Goal: Task Accomplishment & Management: Manage account settings

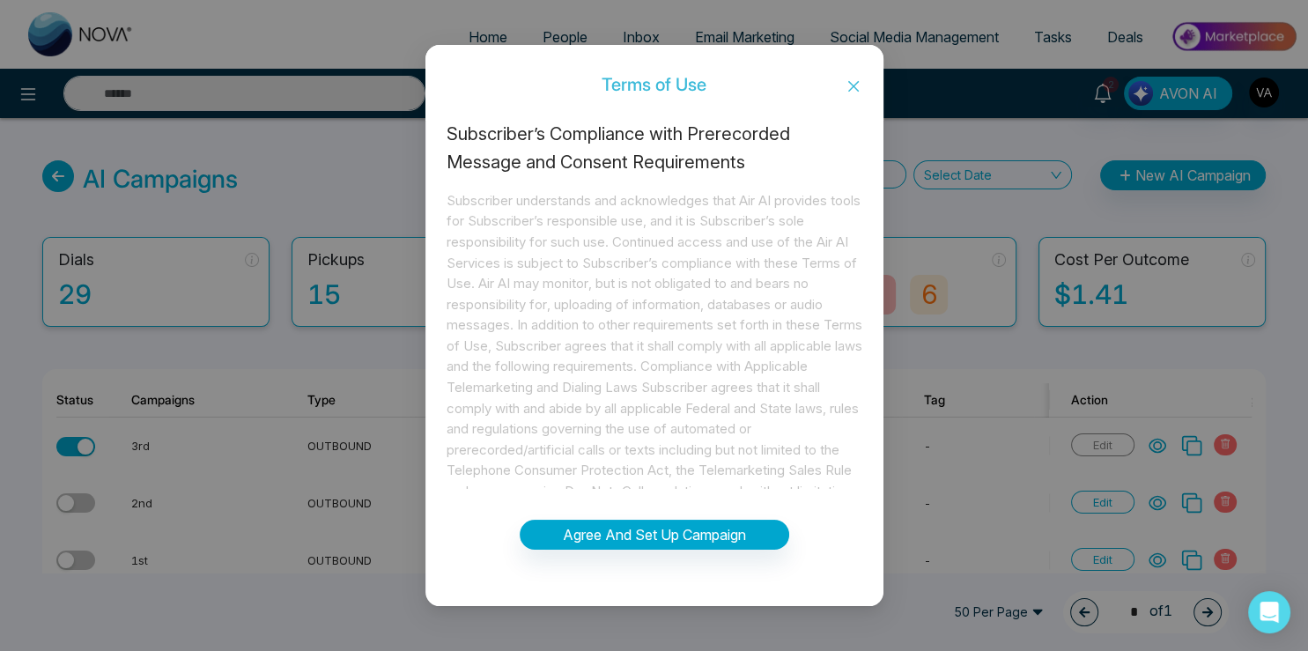
click at [845, 88] on span "Close" at bounding box center [854, 87] width 60 height 48
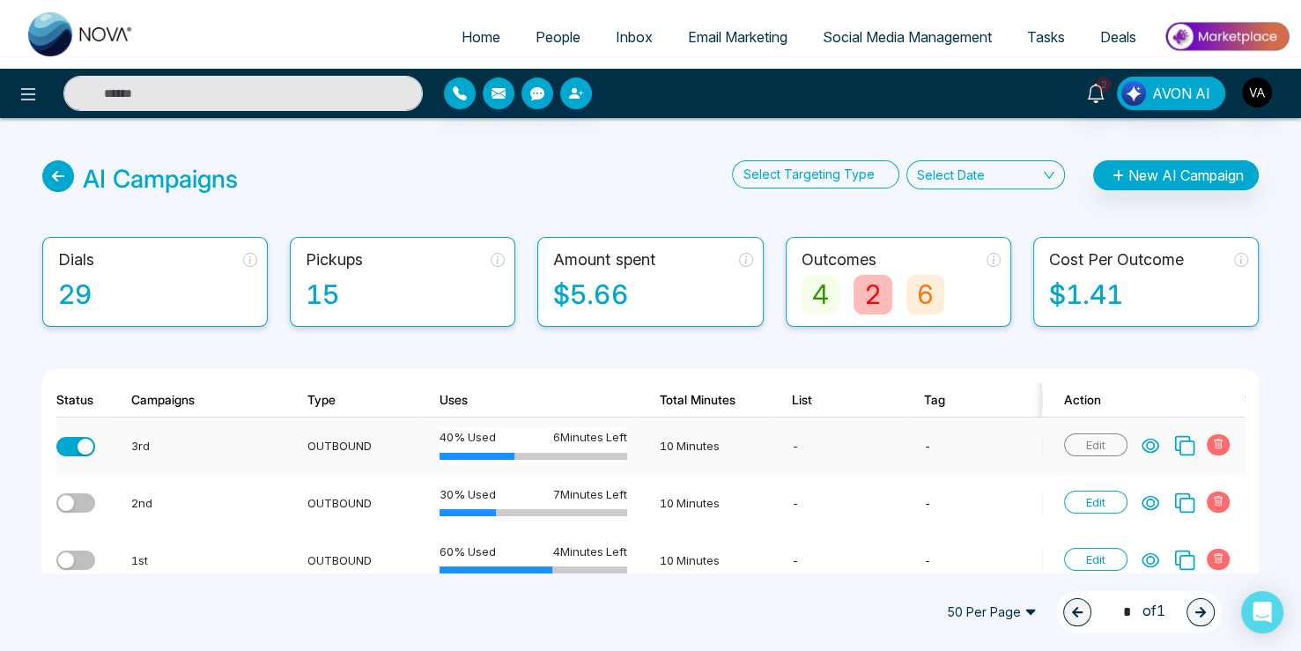
click at [1154, 440] on icon at bounding box center [1151, 446] width 16 height 13
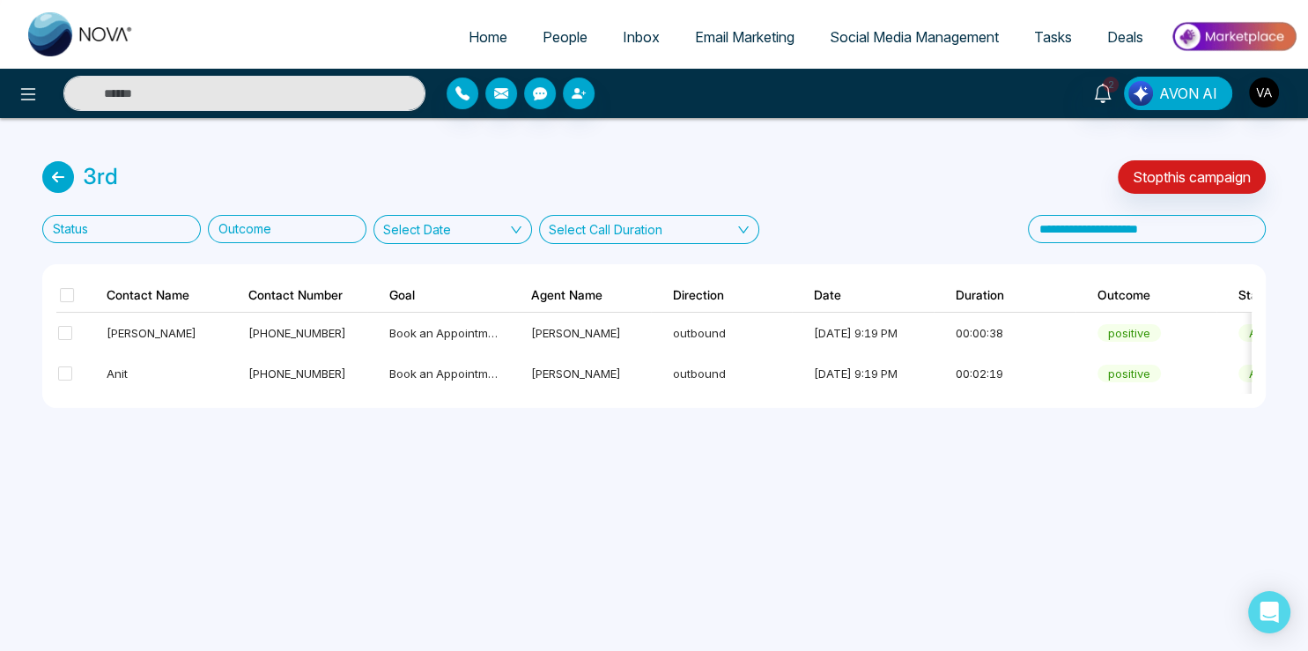
drag, startPoint x: 647, startPoint y: 397, endPoint x: 213, endPoint y: 415, distance: 433.8
click at [213, 415] on div "3rd Stop this campaign Status Outcome Select Date Select Call Duration Contact …" at bounding box center [654, 284] width 1308 height 332
click at [55, 178] on icon at bounding box center [58, 177] width 32 height 32
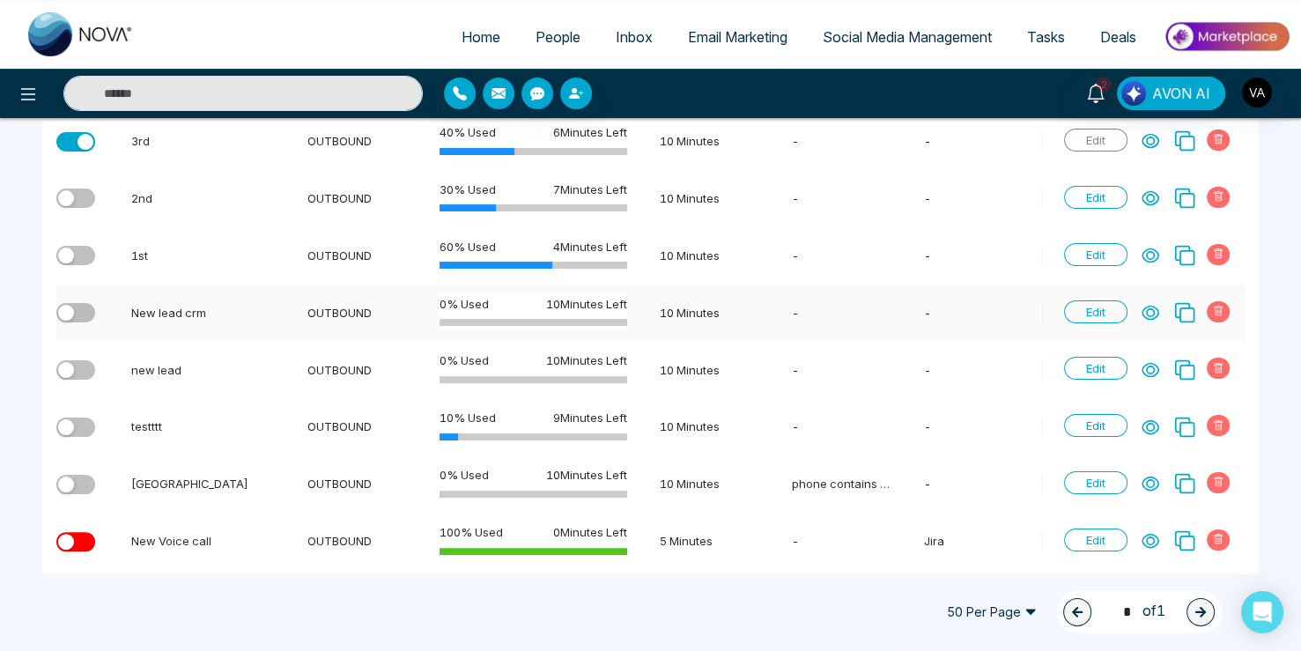
scroll to position [149, 0]
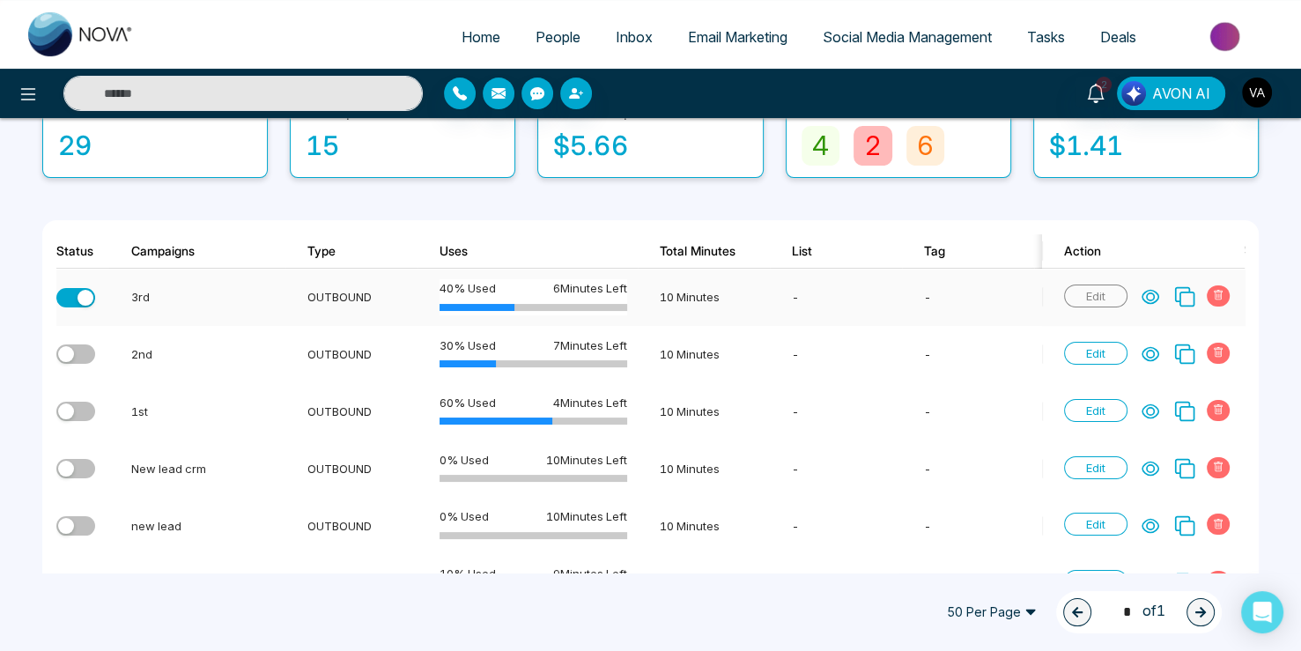
click at [72, 304] on button "button" at bounding box center [75, 297] width 39 height 19
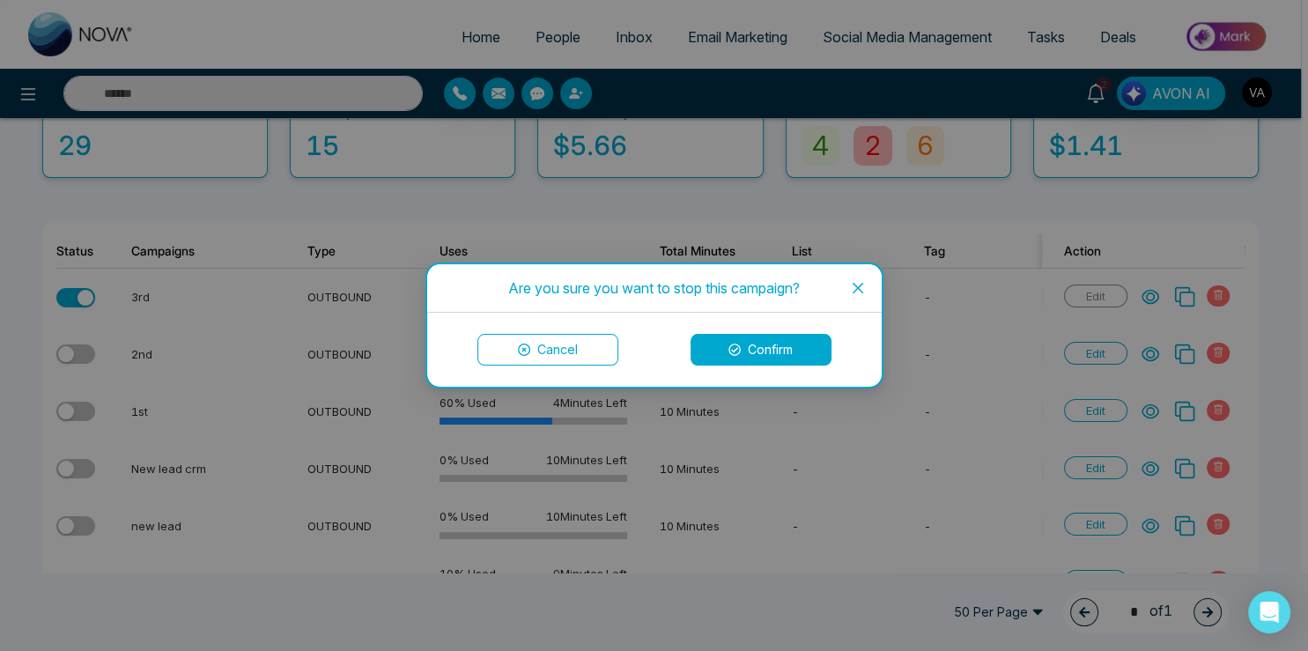
click at [740, 353] on button "Confirm" at bounding box center [761, 350] width 141 height 32
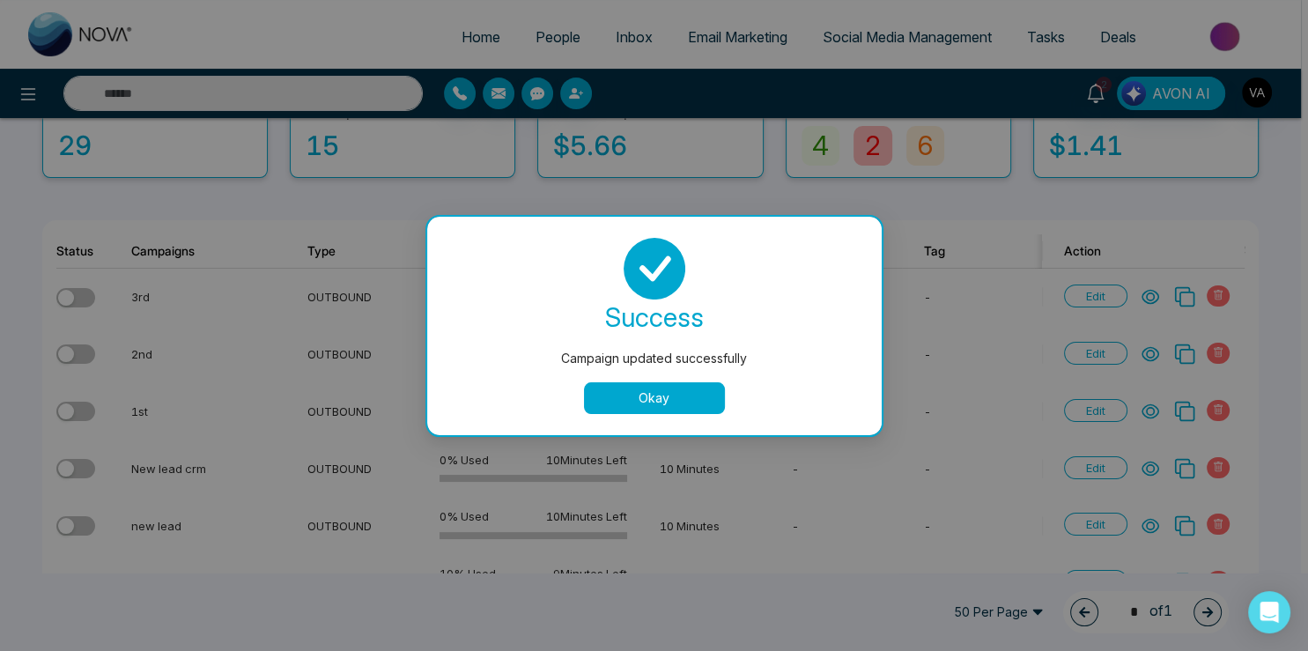
click at [653, 396] on button "Okay" at bounding box center [654, 398] width 141 height 32
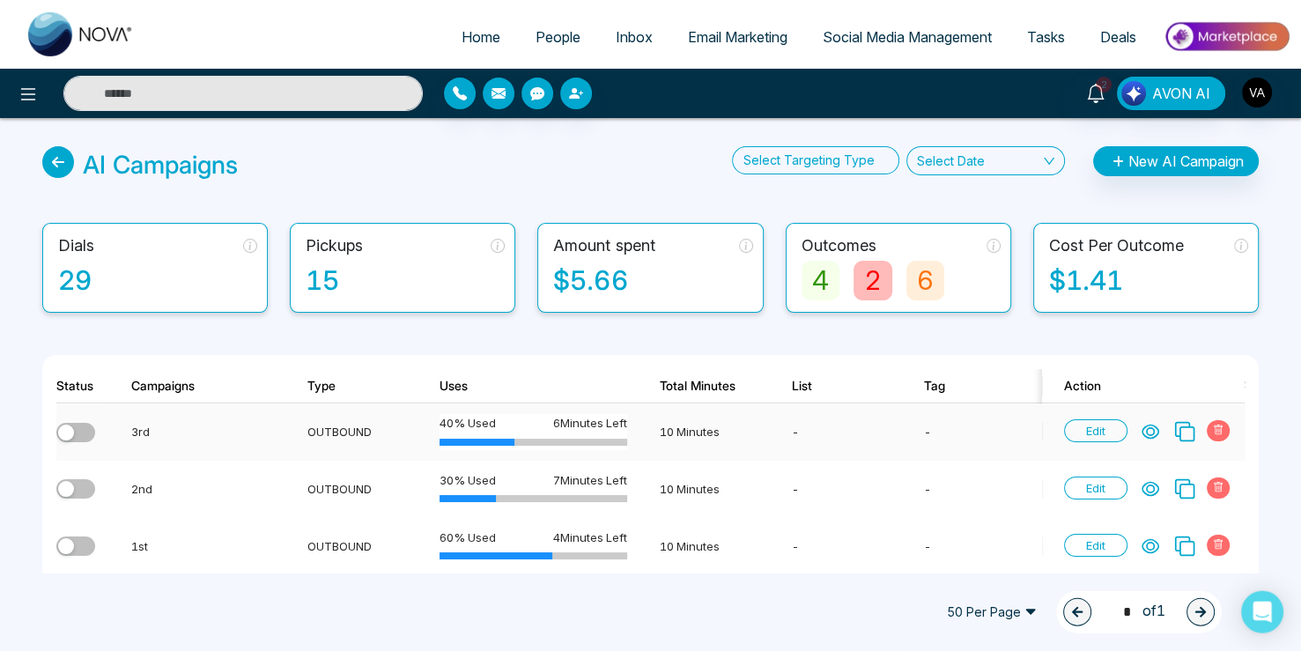
scroll to position [0, 0]
